Goal: Task Accomplishment & Management: Use online tool/utility

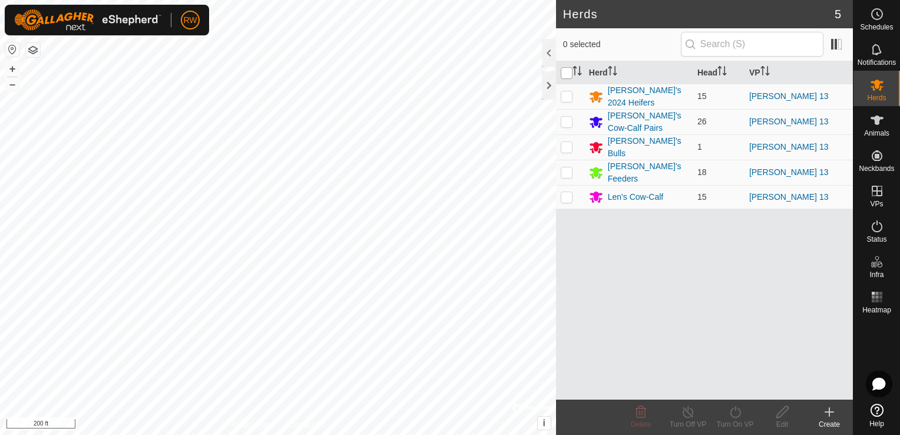
click at [568, 69] on input "checkbox" at bounding box center [567, 73] width 12 height 12
checkbox input "true"
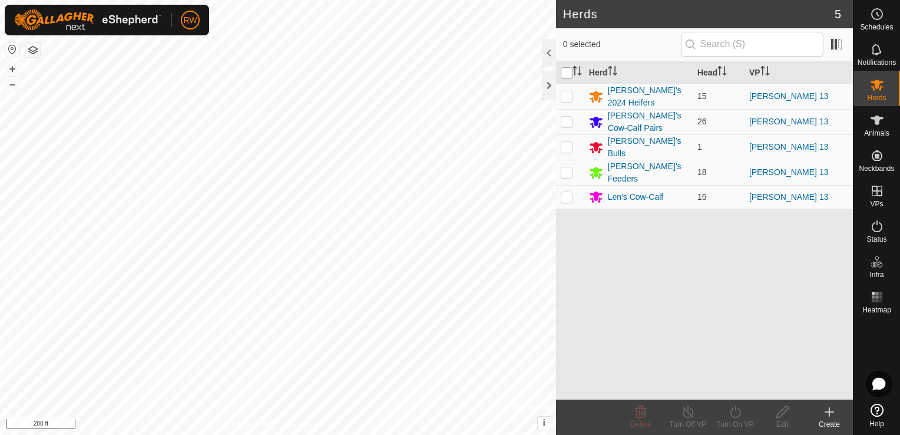
checkbox input "true"
click at [743, 414] on turn-on-svg-icon at bounding box center [734, 412] width 47 height 14
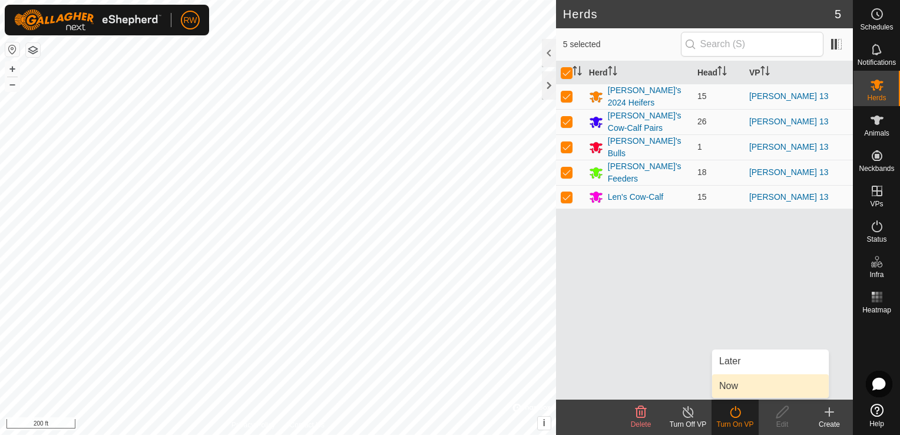
click at [738, 385] on link "Now" at bounding box center [770, 386] width 117 height 24
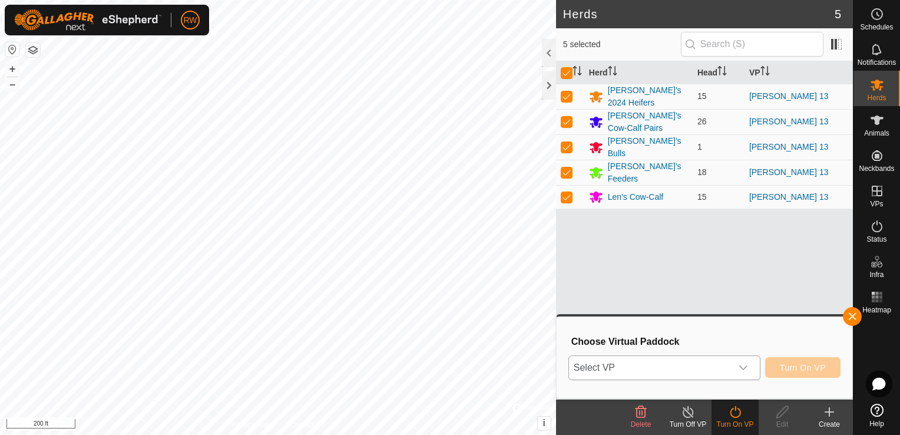
click at [741, 368] on icon "dropdown trigger" at bounding box center [742, 367] width 9 height 9
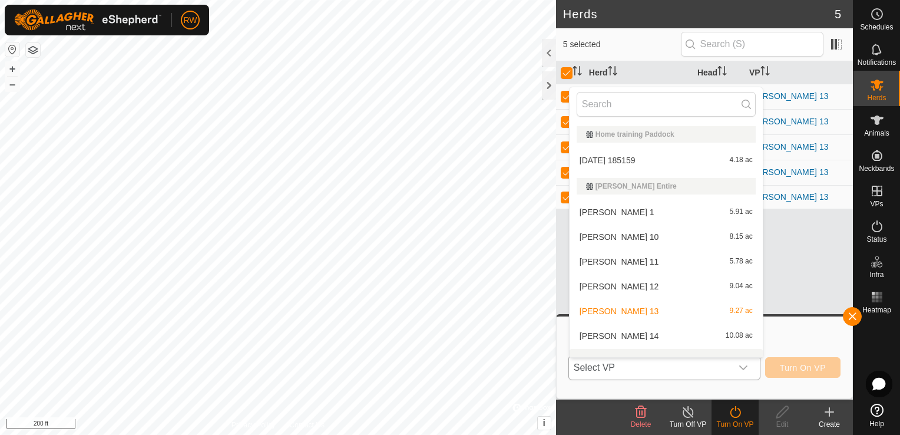
scroll to position [15, 0]
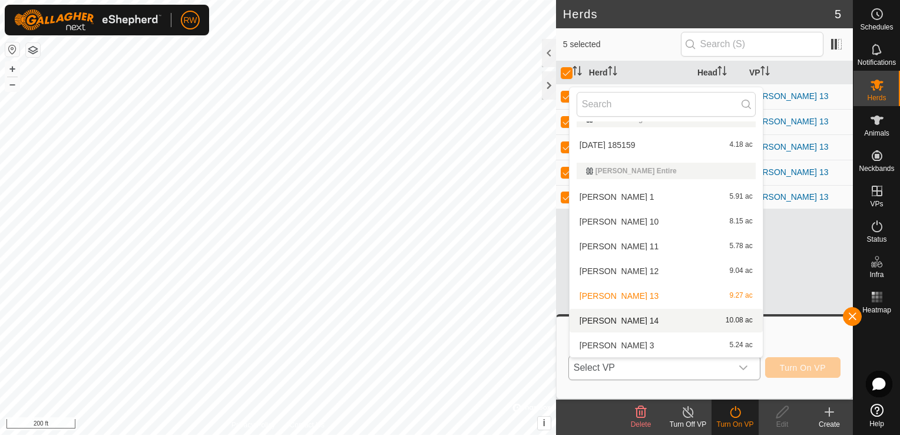
click at [622, 323] on li "[PERSON_NAME] 14 10.08 ac" at bounding box center [665, 321] width 193 height 24
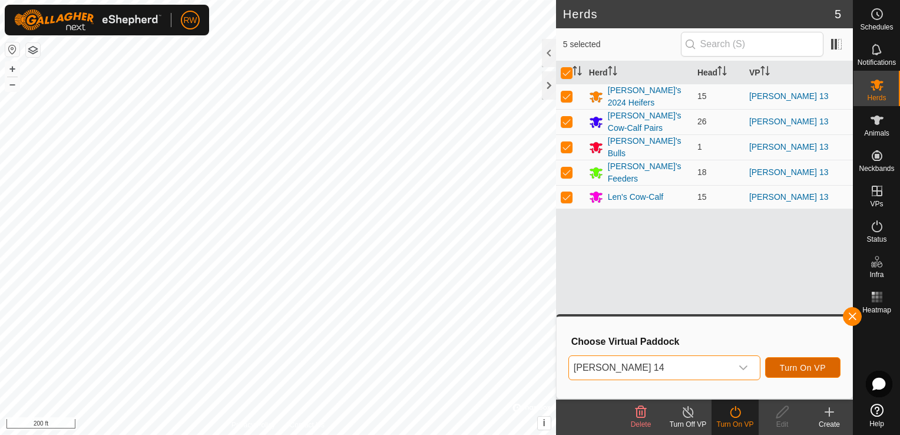
click at [806, 364] on span "Turn On VP" at bounding box center [803, 367] width 46 height 9
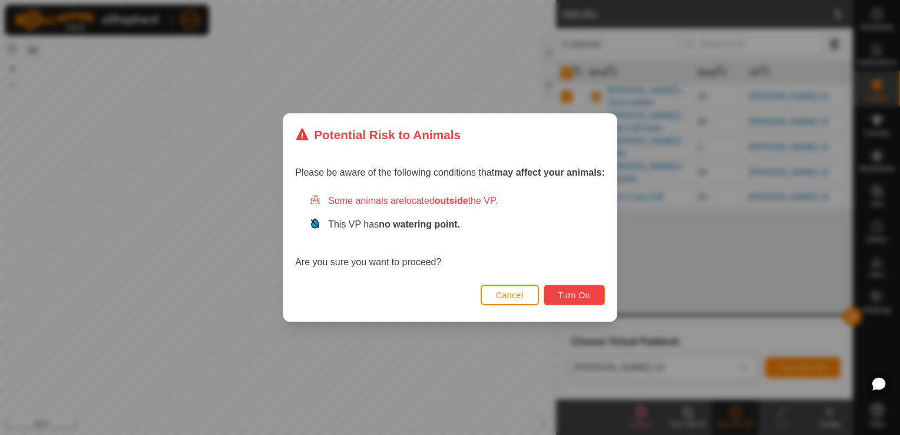
click at [572, 299] on span "Turn On" at bounding box center [574, 294] width 32 height 9
